Goal: Information Seeking & Learning: Learn about a topic

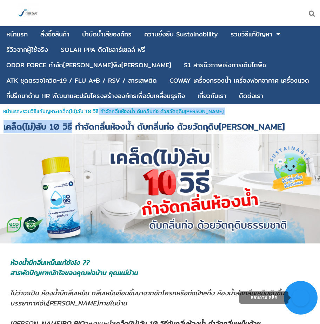
drag, startPoint x: 72, startPoint y: 123, endPoint x: 104, endPoint y: 118, distance: 33.4
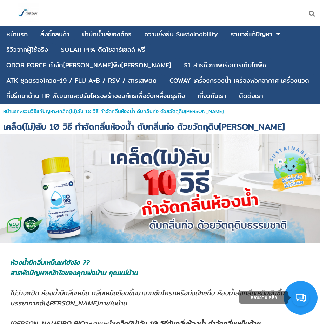
click at [89, 118] on div "หน้าแรก > รวมวิธีแก้ปัญหา > เคล็ด(ไม่)ลับ 10 วิธี กำจัดกลิ่นห้องน้ำ ดับกลิ่นท่อ…" at bounding box center [160, 111] width 320 height 15
drag, startPoint x: 52, startPoint y: 126, endPoint x: 46, endPoint y: 122, distance: 7.6
click at [51, 122] on span "เคล็ด(ไม่)ลับ 10 วิธี กำจัดกลิ่นห้องน้ำ ดับกลิ่นท่อ ด้วยวัตถุดิบ[PERSON_NAME]" at bounding box center [144, 126] width 281 height 13
click at [49, 132] on span "เคล็ด(ไม่)ลับ 10 วิธี กำจัดกลิ่นห้องน้ำ ดับกลิ่นท่อ ด้วยวัตถุดิบ[PERSON_NAME]" at bounding box center [144, 126] width 281 height 13
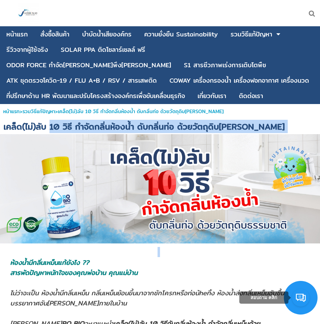
drag, startPoint x: 49, startPoint y: 132, endPoint x: 248, endPoint y: 137, distance: 198.8
click at [235, 123] on span "เคล็ด(ไม่)ลับ 10 วิธี กำจัดกลิ่นห้องน้ำ ดับกลิ่นท่อ ด้วยวัตถุดิบ[PERSON_NAME]" at bounding box center [144, 126] width 281 height 13
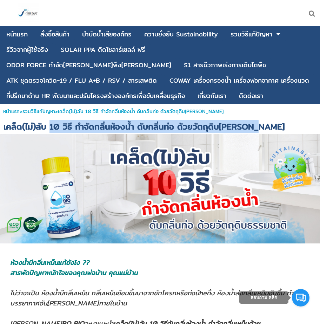
drag, startPoint x: 249, startPoint y: 126, endPoint x: 49, endPoint y: 128, distance: 199.8
click at [49, 128] on span "เคล็ด(ไม่)ลับ 10 วิธี กำจัดกลิ่นห้องน้ำ ดับกลิ่นท่อ ด้วยวัตถุดิบ[PERSON_NAME]" at bounding box center [144, 126] width 281 height 13
drag, startPoint x: 73, startPoint y: 129, endPoint x: 87, endPoint y: 129, distance: 14.7
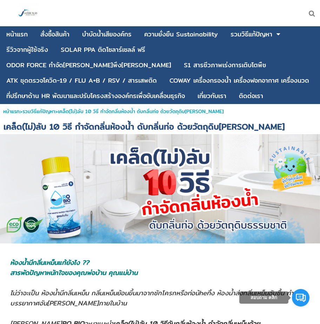
click at [43, 130] on span "เคล็ด(ไม่)ลับ 10 วิธี กำจัดกลิ่นห้องน้ำ ดับกลิ่นท่อ ด้วยวัตถุดิบ[PERSON_NAME]" at bounding box center [144, 126] width 281 height 13
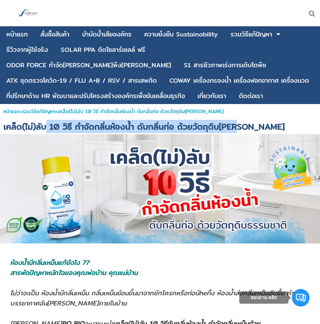
drag, startPoint x: 44, startPoint y: 128, endPoint x: 236, endPoint y: 123, distance: 192.2
click at [236, 124] on span "เคล็ด(ไม่)ลับ 10 วิธี กำจัดกลิ่นห้องน้ำ ดับกลิ่นท่อ ด้วยวัตถุดิบ[PERSON_NAME]" at bounding box center [144, 126] width 281 height 13
drag, startPoint x: 250, startPoint y: 128, endPoint x: 48, endPoint y: 131, distance: 201.6
click at [48, 131] on span "เคล็ด(ไม่)ลับ 10 วิธี กำจัดกลิ่นห้องน้ำ ดับกลิ่นท่อ ด้วยวัตถุดิบ[PERSON_NAME]" at bounding box center [144, 126] width 281 height 13
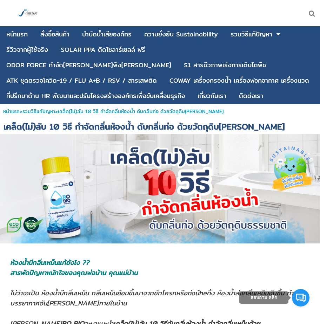
click at [47, 127] on span "เคล็ด(ไม่)ลับ 10 วิธี กำจัดกลิ่นห้องน้ำ ดับกลิ่นท่อ ด้วยวัตถุดิบ[PERSON_NAME]" at bounding box center [144, 126] width 281 height 13
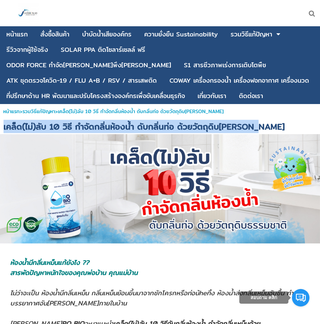
drag, startPoint x: 5, startPoint y: 125, endPoint x: 257, endPoint y: 126, distance: 252.1
click at [257, 126] on h1 "เคล็ด(ไม่)ลับ 10 วิธี กำจัดกลิ่นห้องน้ำ ดับกลิ่นท่อ ด้วยวัตถุดิบ[PERSON_NAME]" at bounding box center [160, 126] width 320 height 15
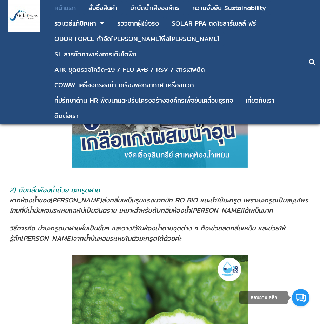
scroll to position [701, 0]
